Goal: Information Seeking & Learning: Learn about a topic

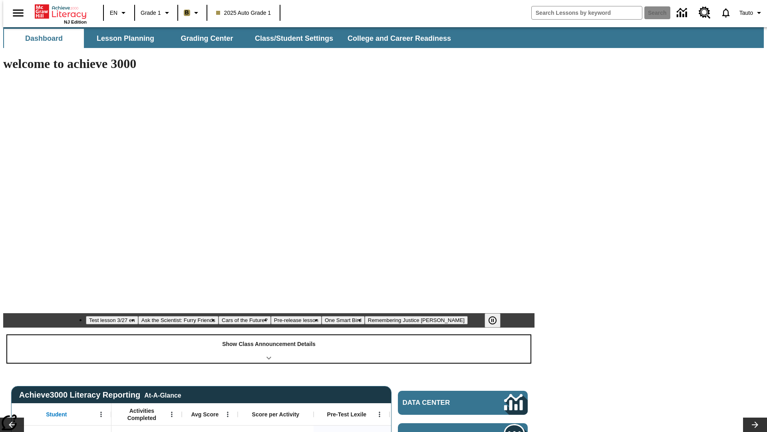
click at [269, 335] on div "Show Class Announcement Details" at bounding box center [269, 349] width 524 height 28
